Goal: Task Accomplishment & Management: Manage account settings

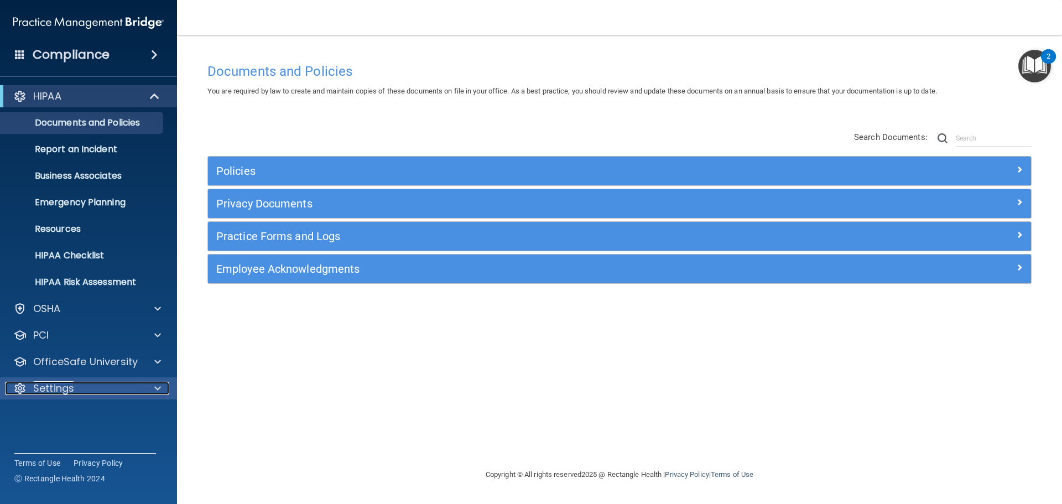
click at [117, 390] on div "Settings" at bounding box center [73, 388] width 137 height 13
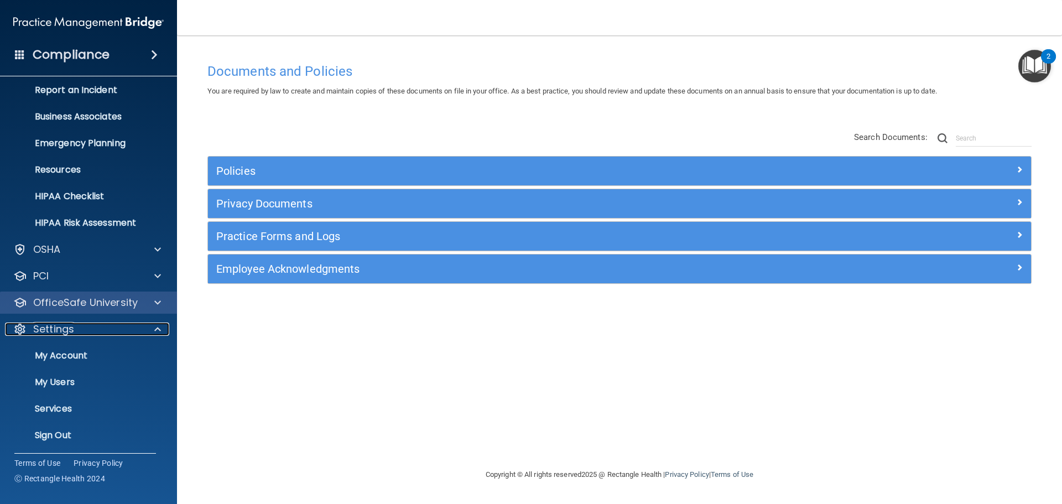
scroll to position [61, 0]
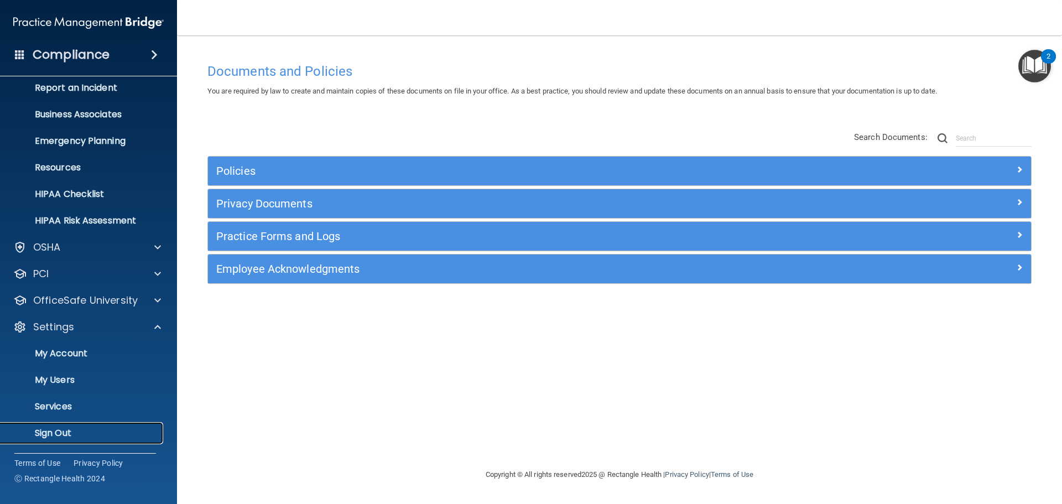
click at [50, 435] on p "Sign Out" at bounding box center [82, 433] width 151 height 11
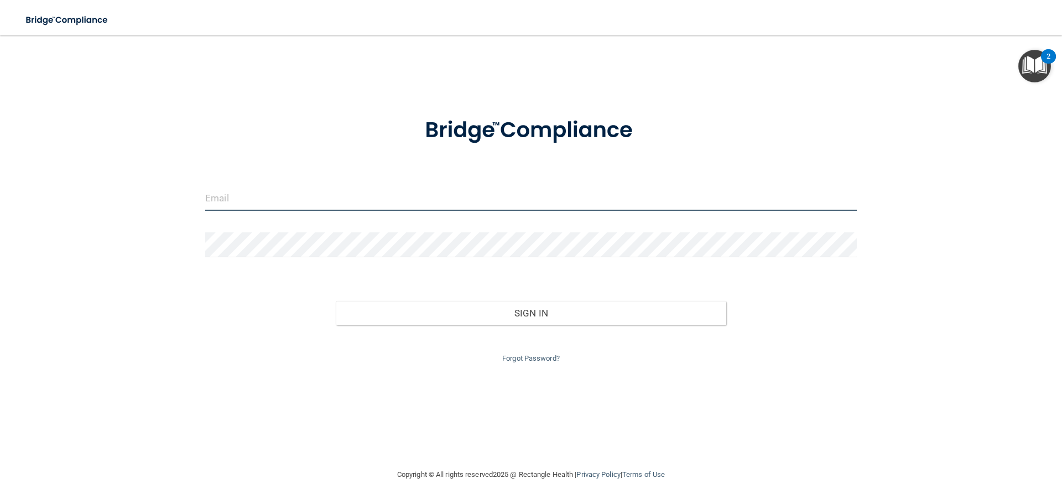
type input "[PERSON_NAME][EMAIL_ADDRESS][DOMAIN_NAME]"
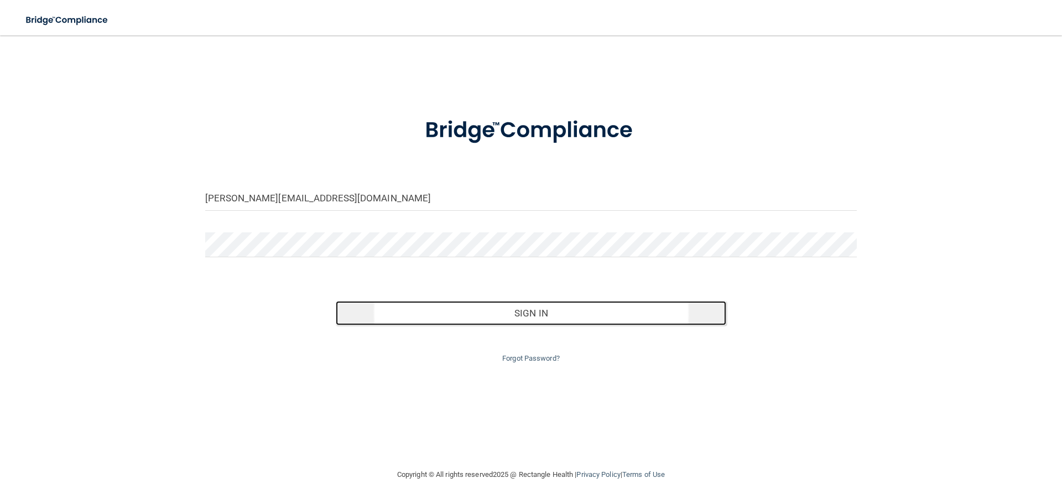
click at [506, 309] on button "Sign In" at bounding box center [531, 313] width 391 height 24
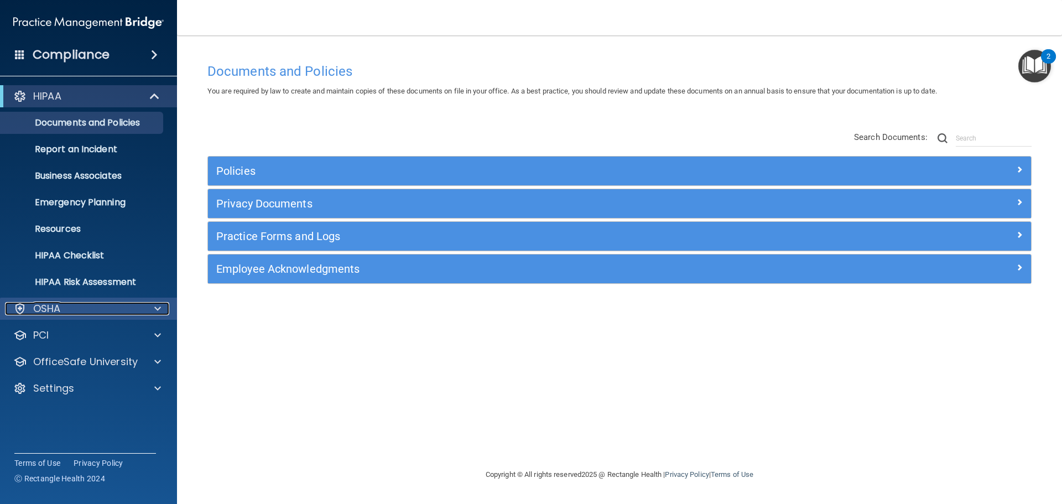
click at [61, 310] on div "OSHA" at bounding box center [73, 308] width 137 height 13
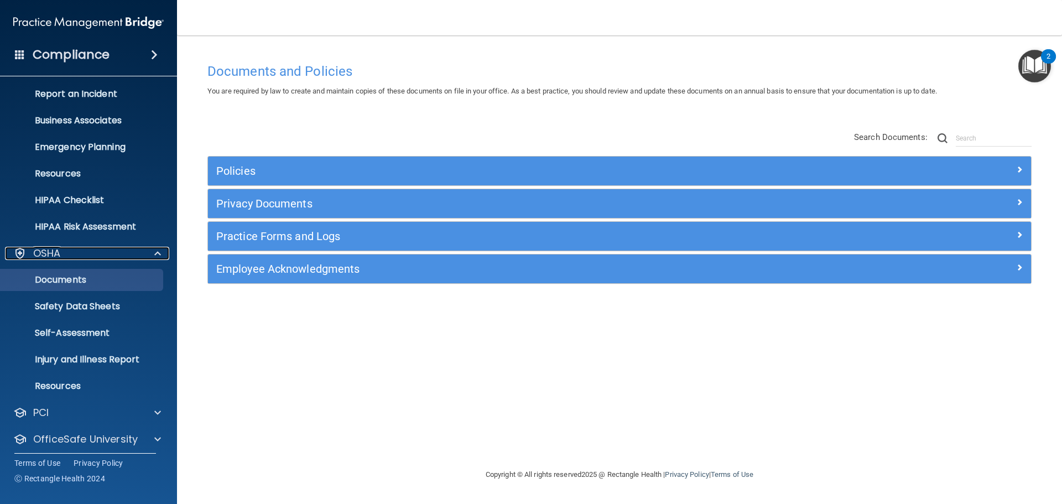
scroll to position [88, 0]
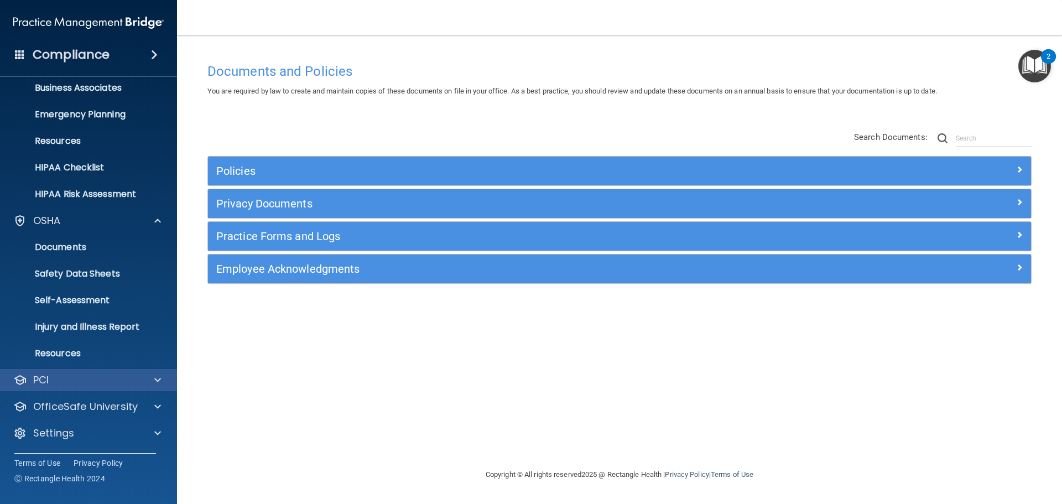
click at [131, 387] on div "PCI" at bounding box center [89, 380] width 178 height 22
click at [159, 380] on span at bounding box center [157, 380] width 7 height 13
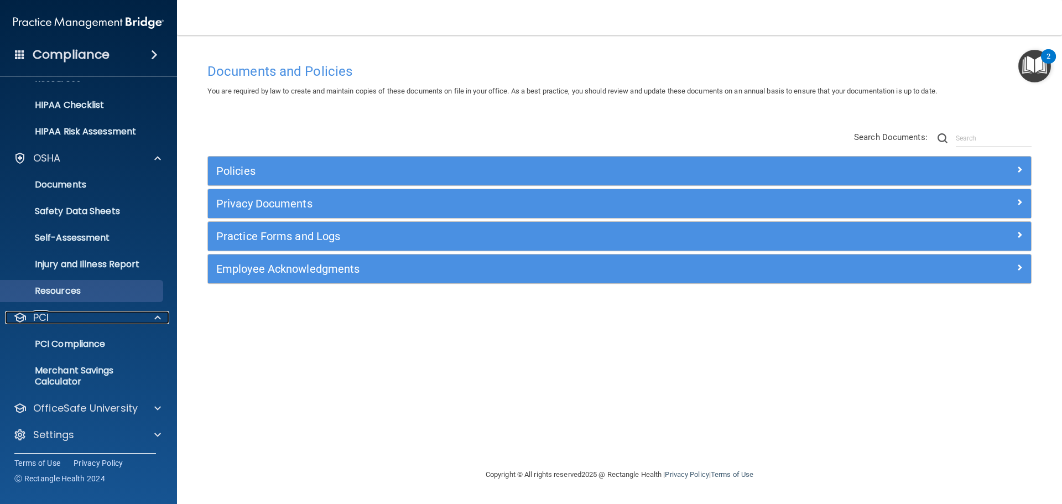
scroll to position [152, 0]
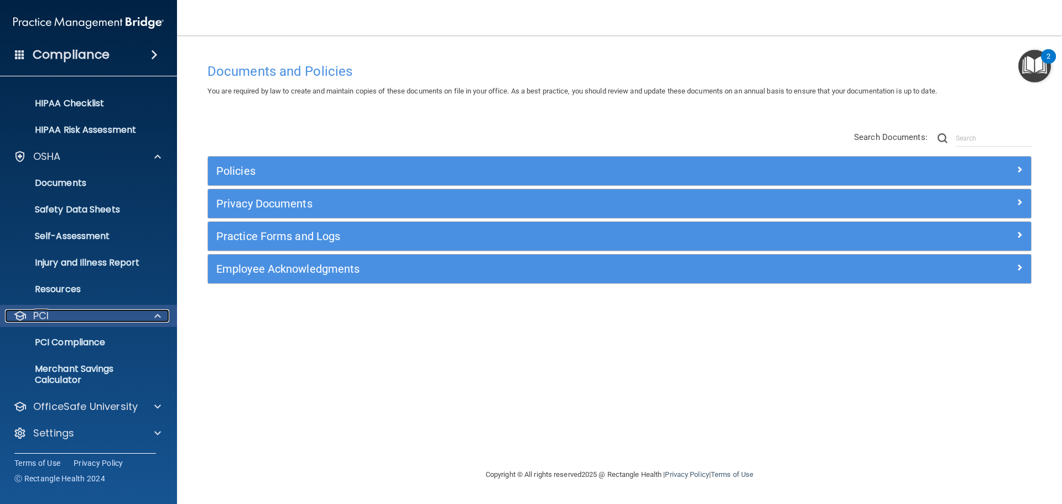
click at [155, 318] on span at bounding box center [157, 315] width 7 height 13
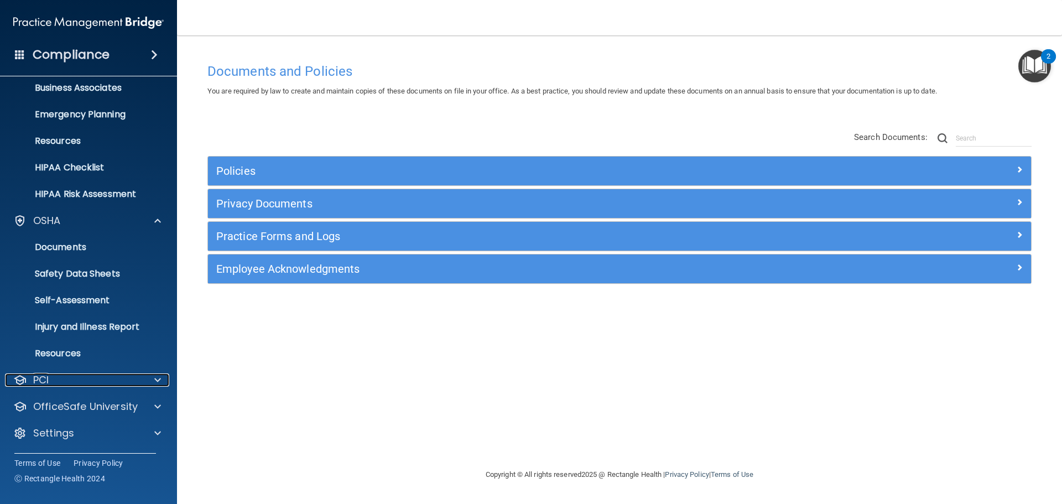
scroll to position [88, 0]
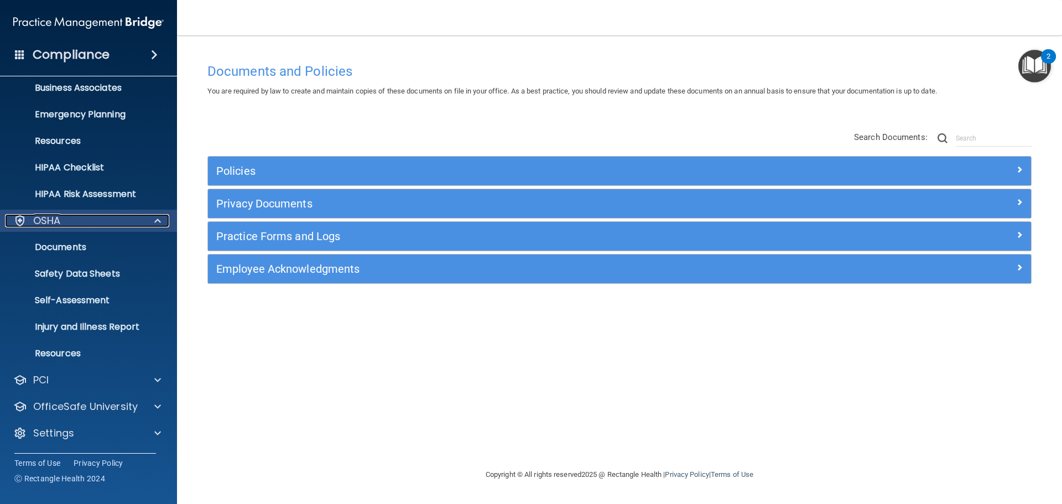
click at [159, 219] on span at bounding box center [157, 220] width 7 height 13
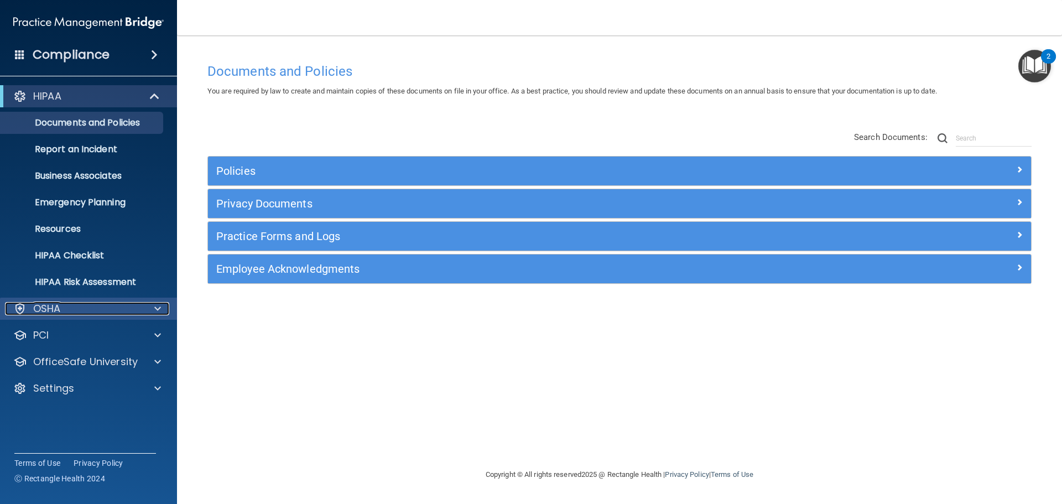
scroll to position [0, 0]
